Goal: Navigation & Orientation: Find specific page/section

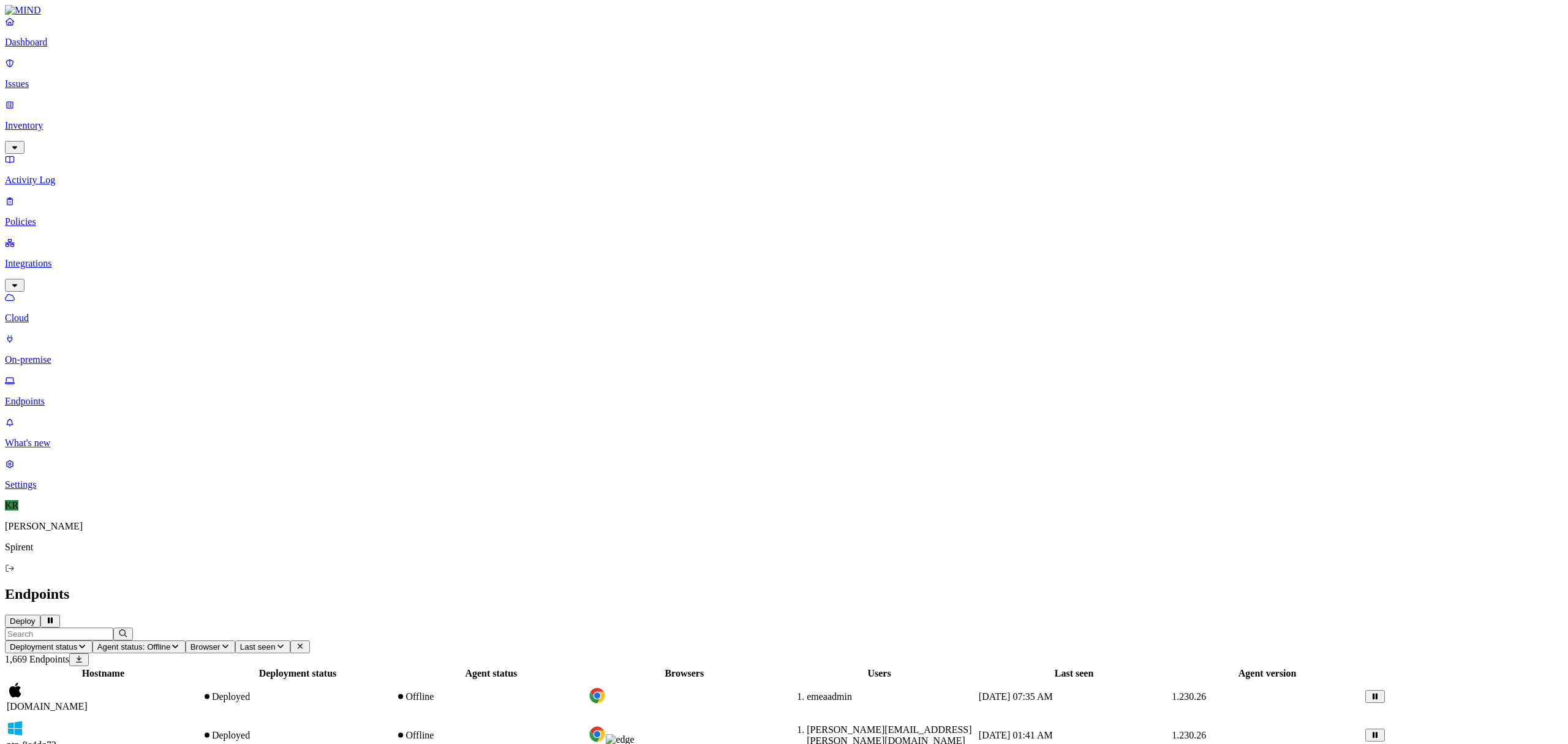
scroll to position [123, 0]
click at [15, 26] on icon at bounding box center [10, 22] width 10 height 8
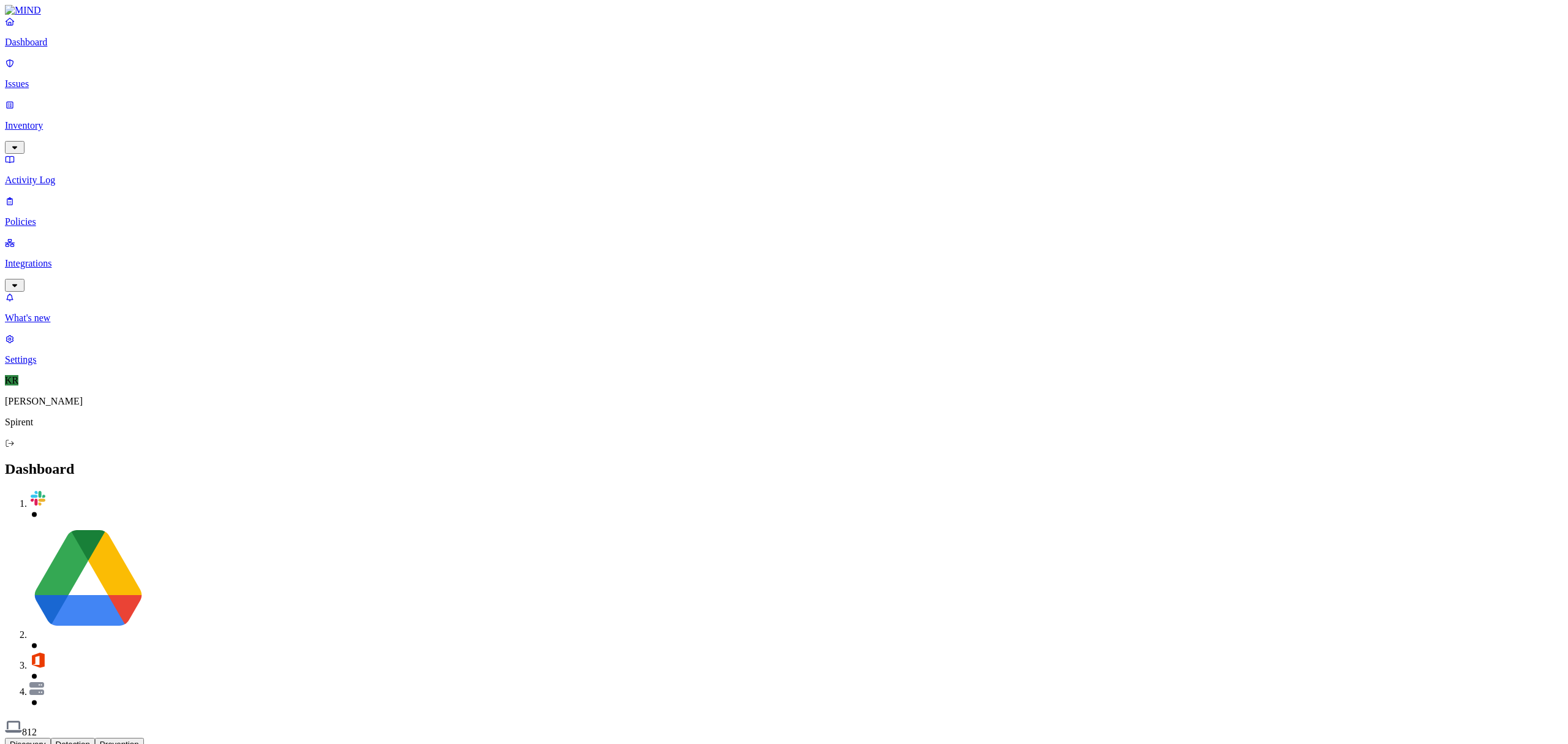
drag, startPoint x: 30, startPoint y: 96, endPoint x: 72, endPoint y: 167, distance: 82.5
click at [30, 120] on p "Inventory" at bounding box center [784, 125] width 1558 height 11
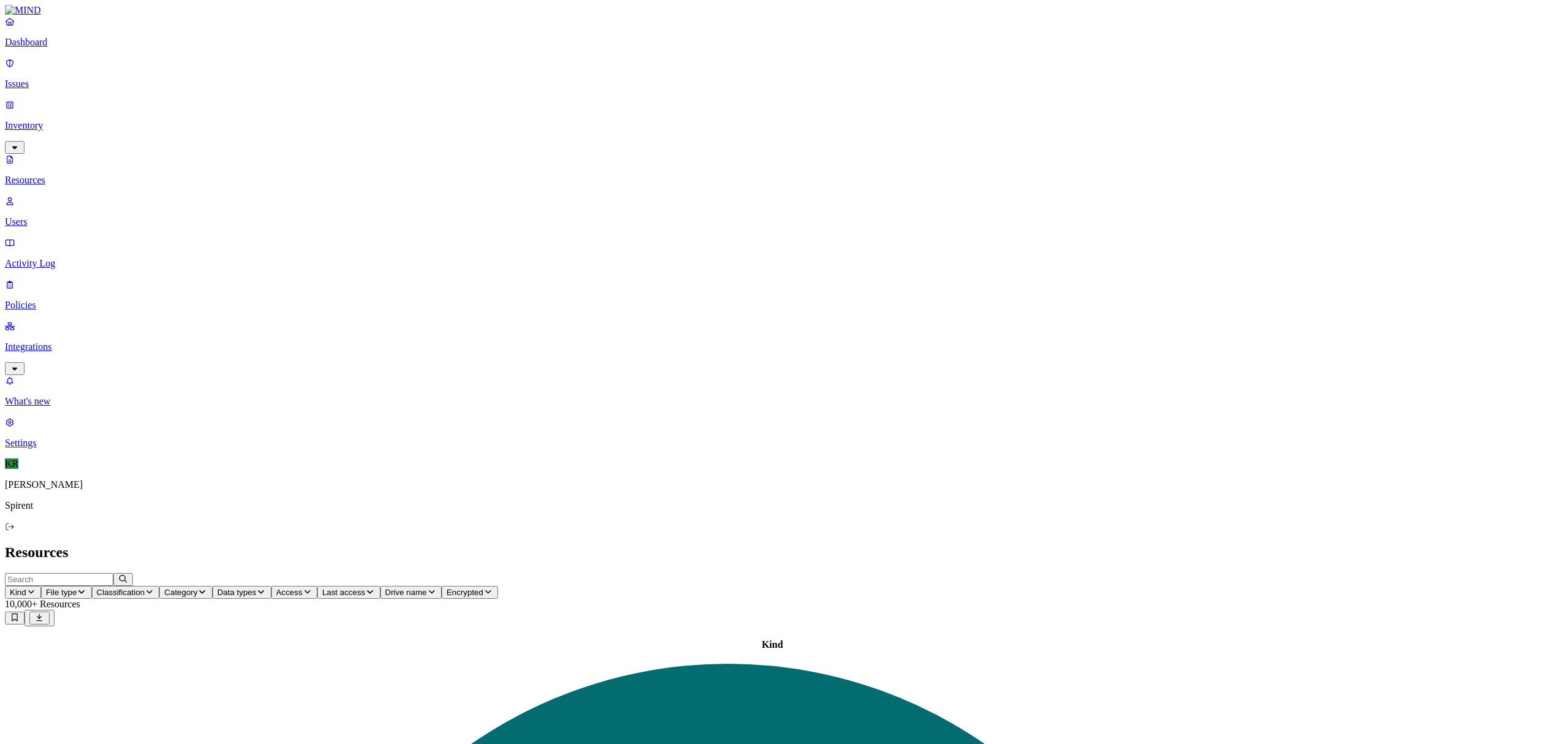
click at [48, 341] on p "Integrations" at bounding box center [784, 346] width 1558 height 11
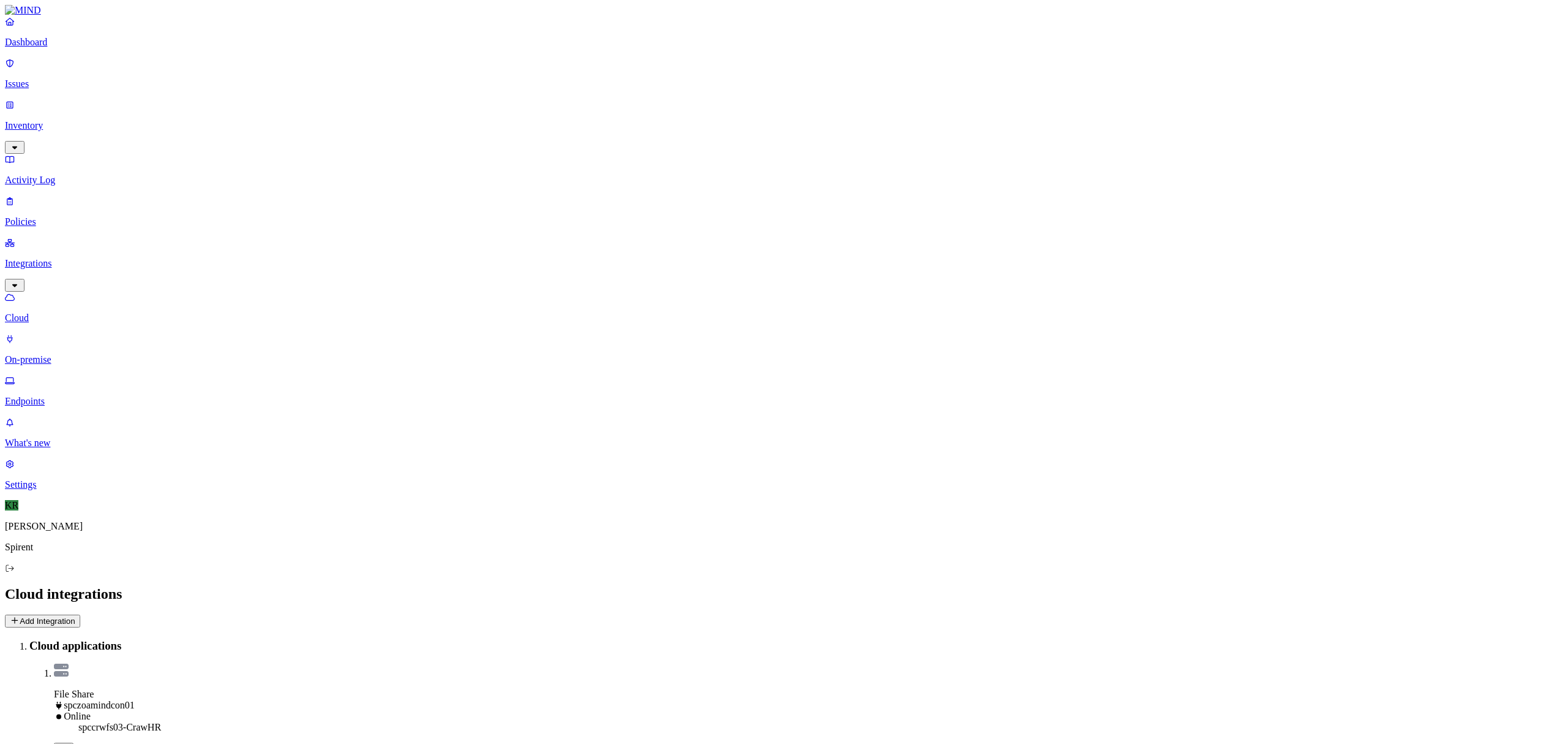
click at [50, 396] on p "Endpoints" at bounding box center [784, 401] width 1558 height 11
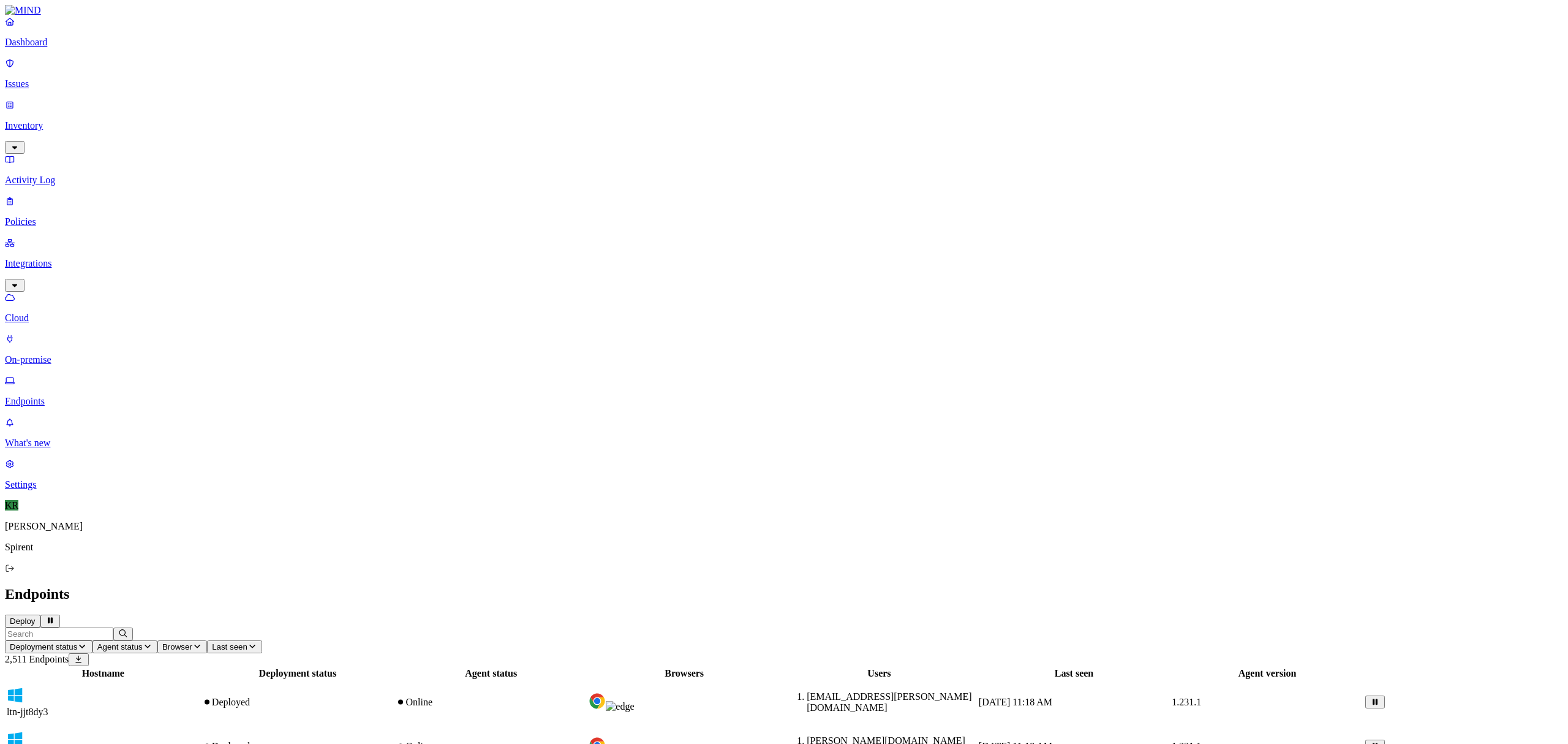
click at [77, 642] on span "Deployment status" at bounding box center [43, 646] width 67 height 9
click at [174, 586] on div "Endpoints Deploy" at bounding box center [784, 606] width 1558 height 42
click at [114, 627] on input "text" at bounding box center [59, 634] width 108 height 13
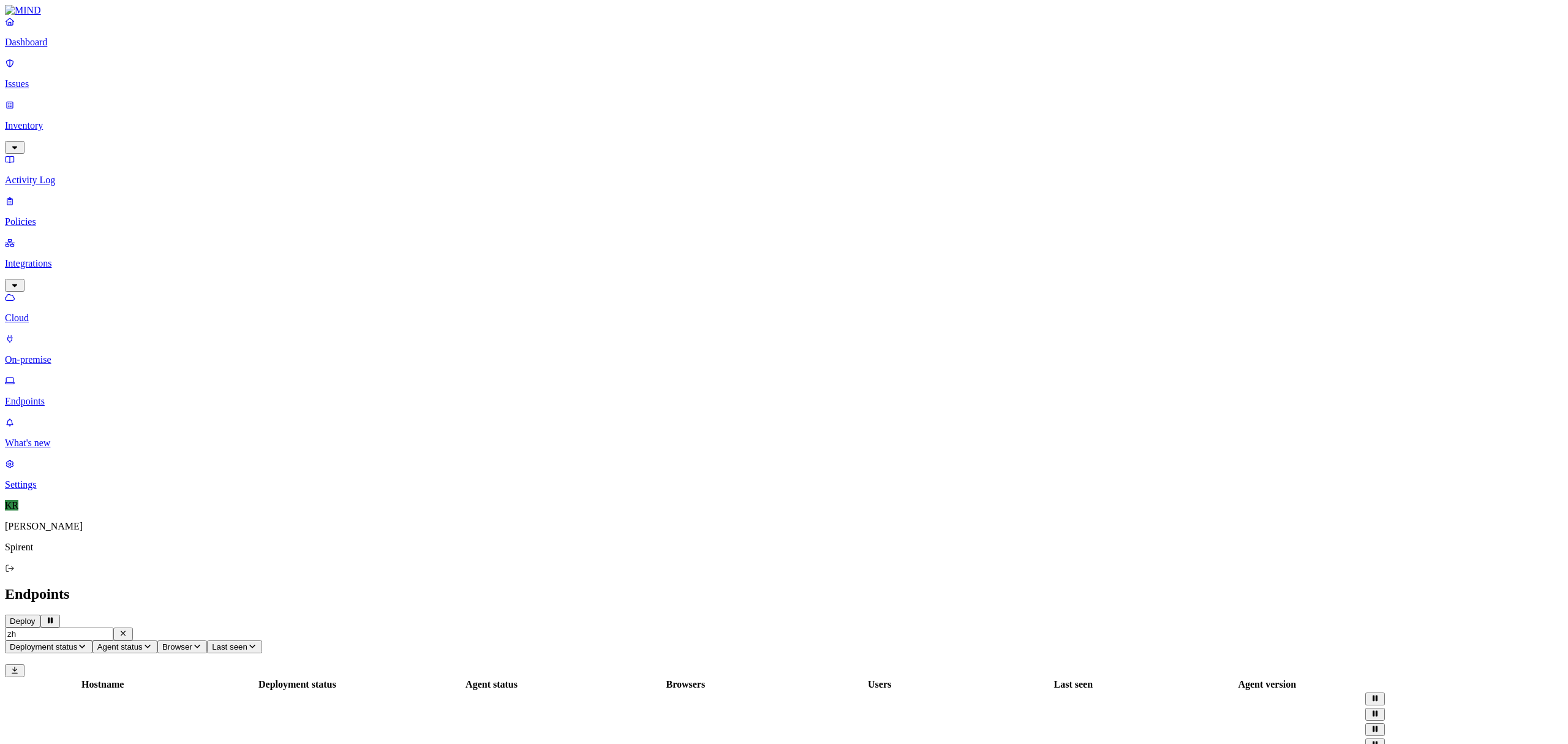
type input "z"
